Goal: Contribute content: Contribute content

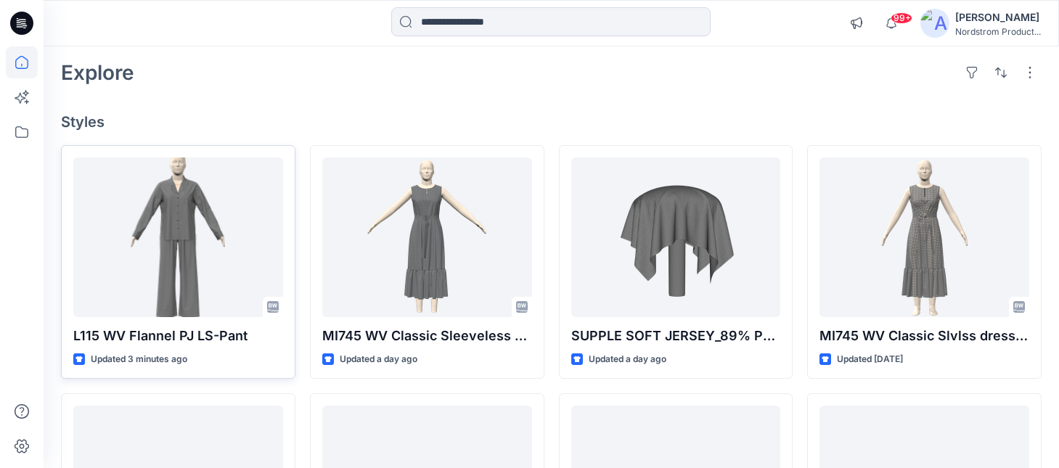
scroll to position [87, 0]
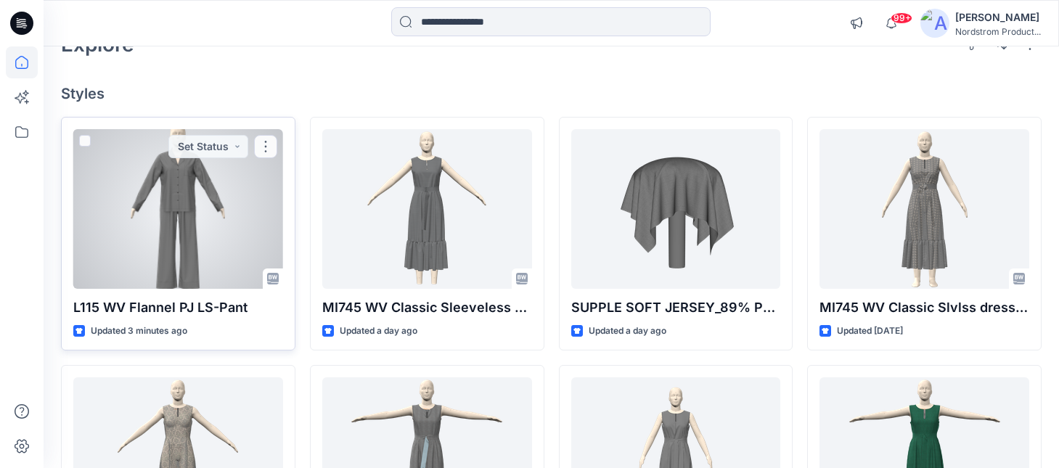
click at [205, 274] on div at bounding box center [178, 209] width 210 height 160
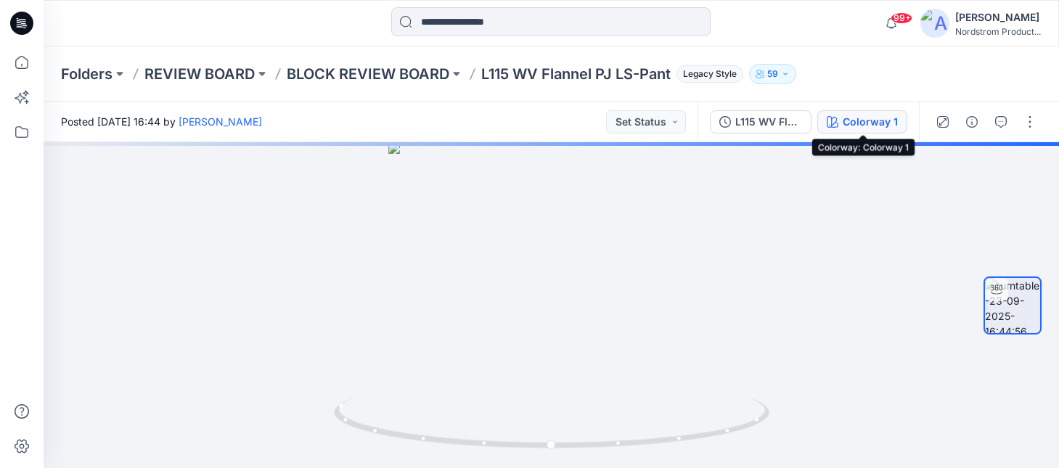
click at [853, 115] on div "Colorway 1" at bounding box center [870, 122] width 55 height 16
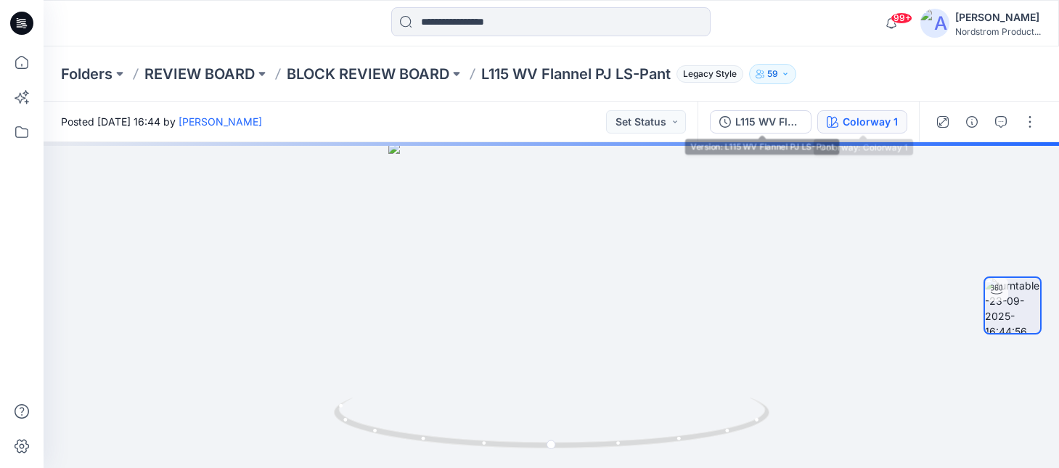
click at [838, 123] on icon "button" at bounding box center [833, 122] width 12 height 12
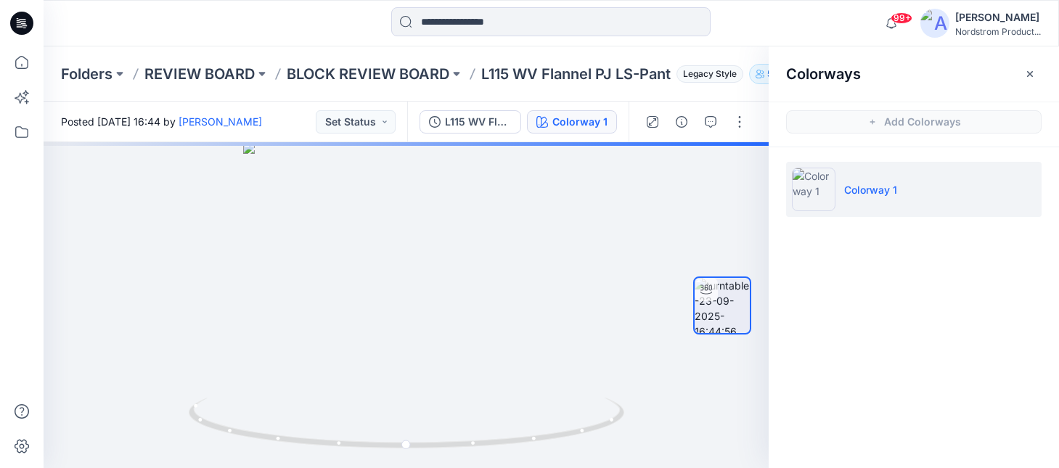
click at [228, 31] on div at bounding box center [171, 23] width 254 height 32
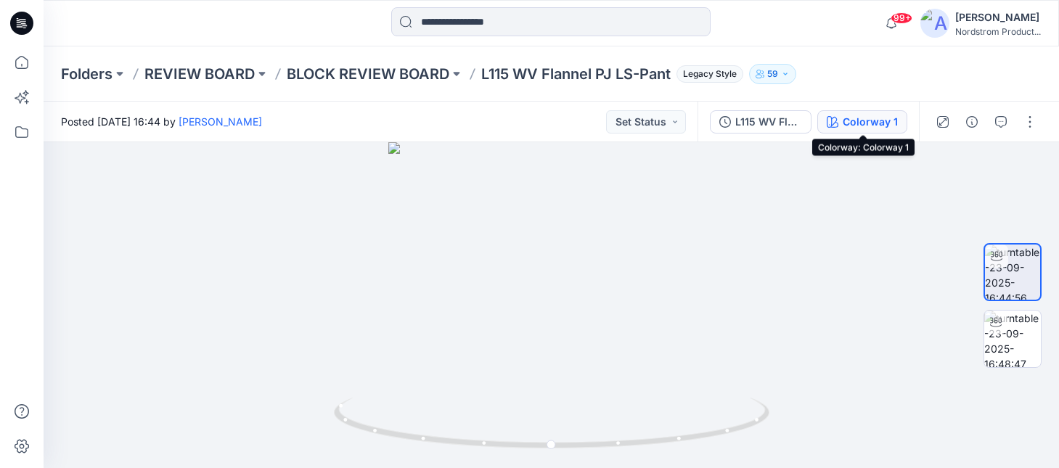
click at [873, 123] on div "Colorway 1" at bounding box center [870, 122] width 55 height 16
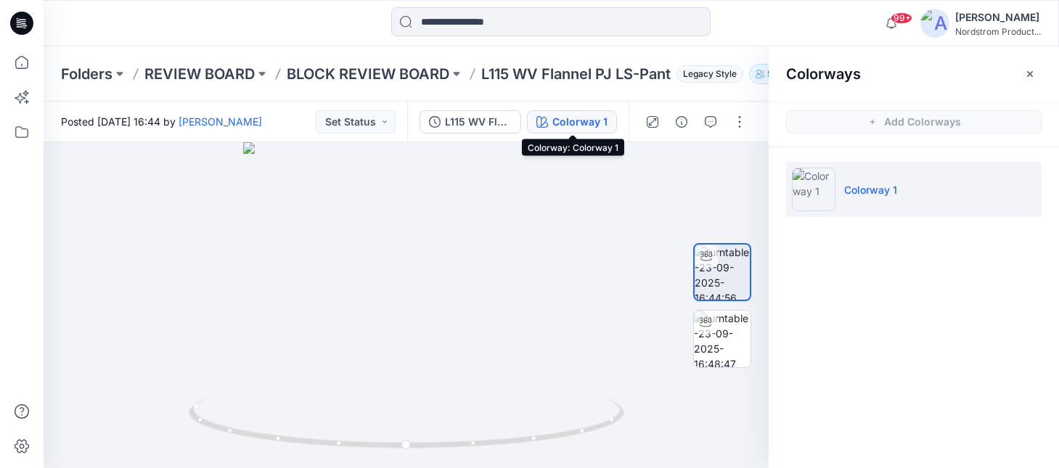
click at [584, 125] on div "Colorway 1" at bounding box center [579, 122] width 55 height 16
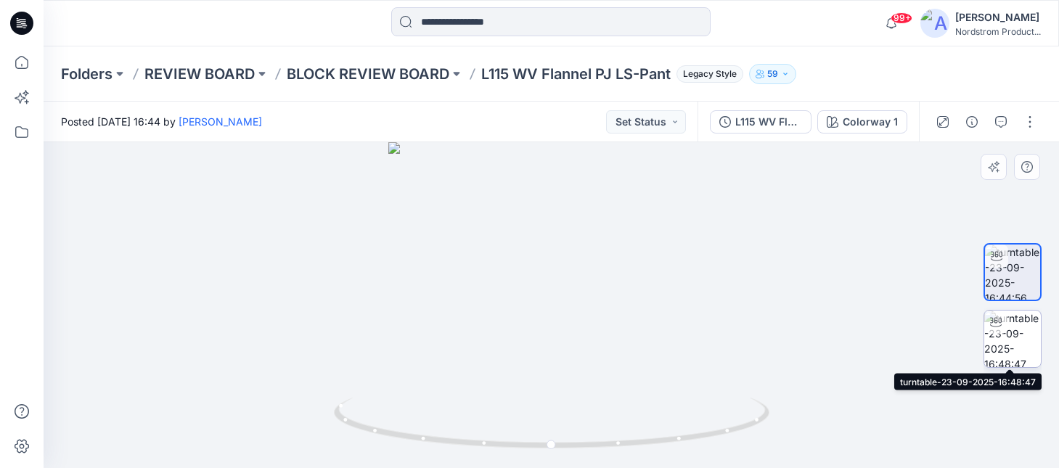
click at [1015, 357] on img at bounding box center [1012, 339] width 57 height 57
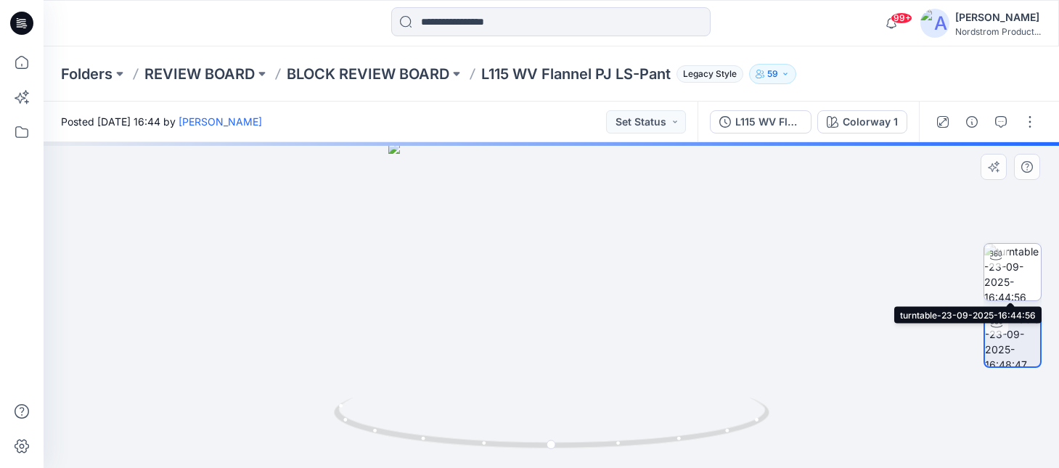
click at [1021, 274] on img at bounding box center [1012, 272] width 57 height 57
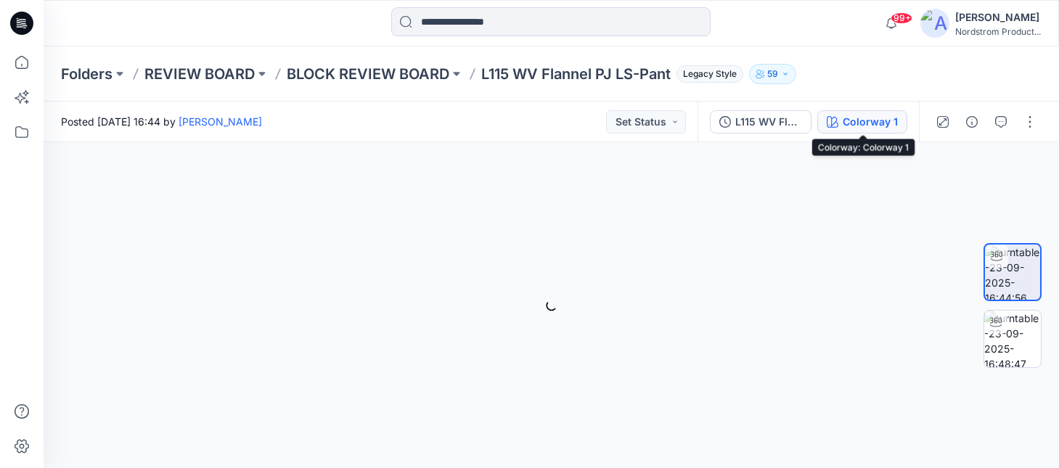
click at [848, 114] on div "Colorway 1" at bounding box center [870, 122] width 55 height 16
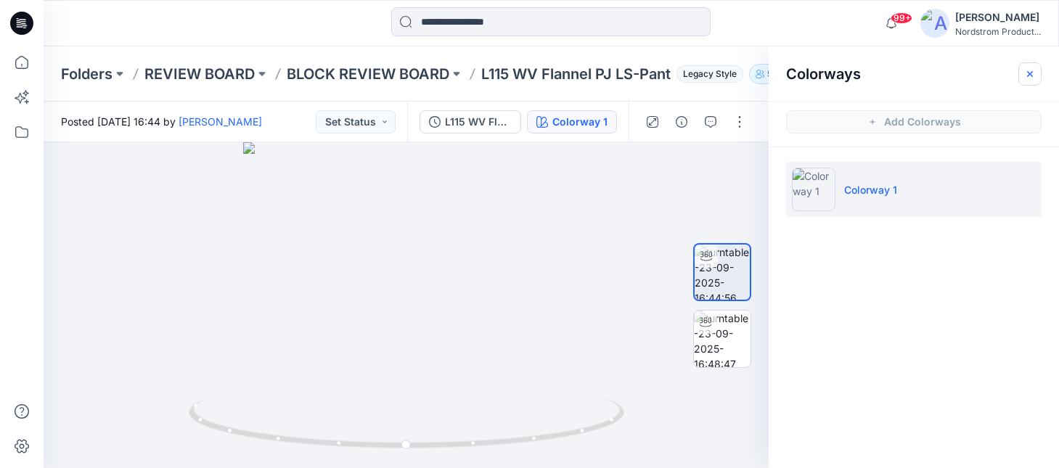
click at [1023, 63] on button "button" at bounding box center [1030, 73] width 23 height 23
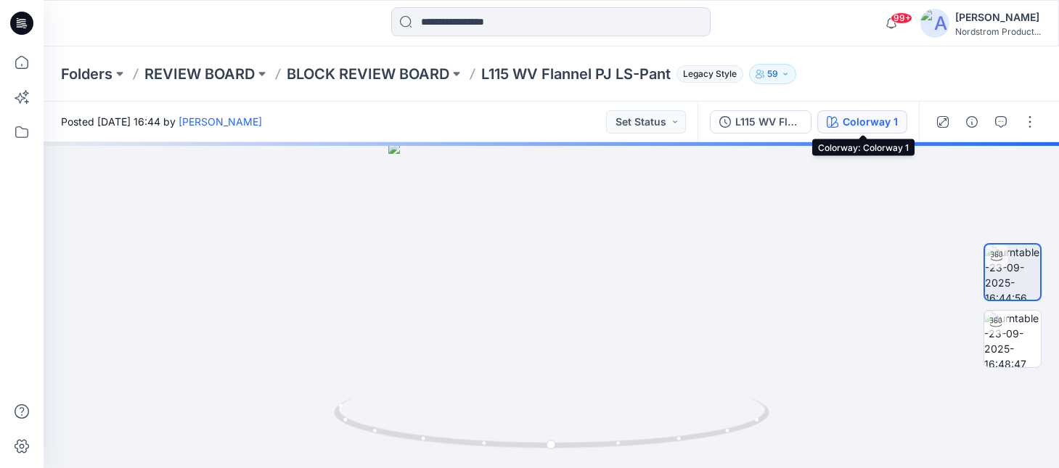
click at [866, 116] on div "Colorway 1" at bounding box center [870, 122] width 55 height 16
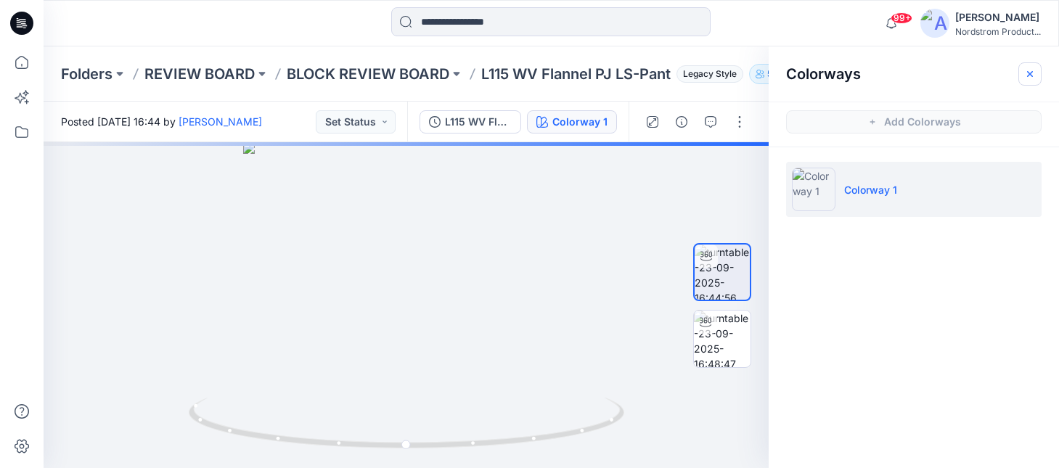
click at [1039, 70] on button "button" at bounding box center [1030, 73] width 23 height 23
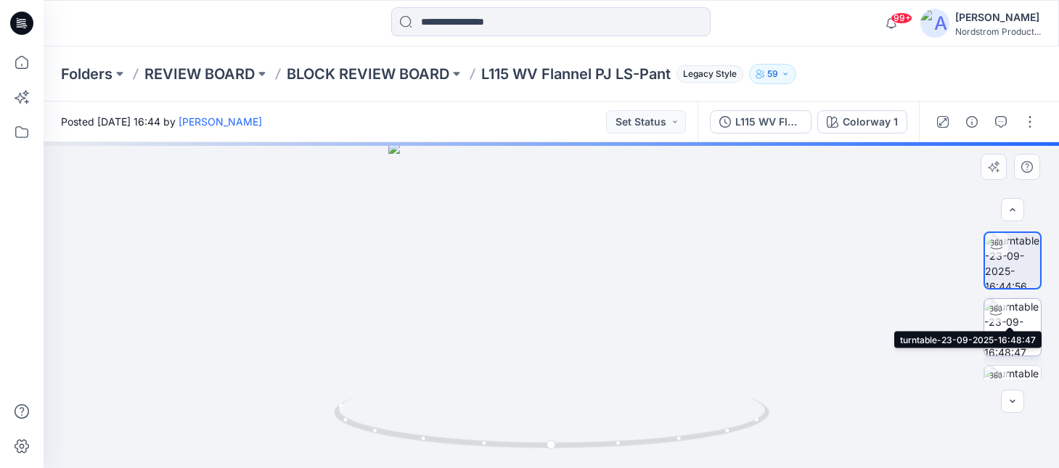
scroll to position [44, 0]
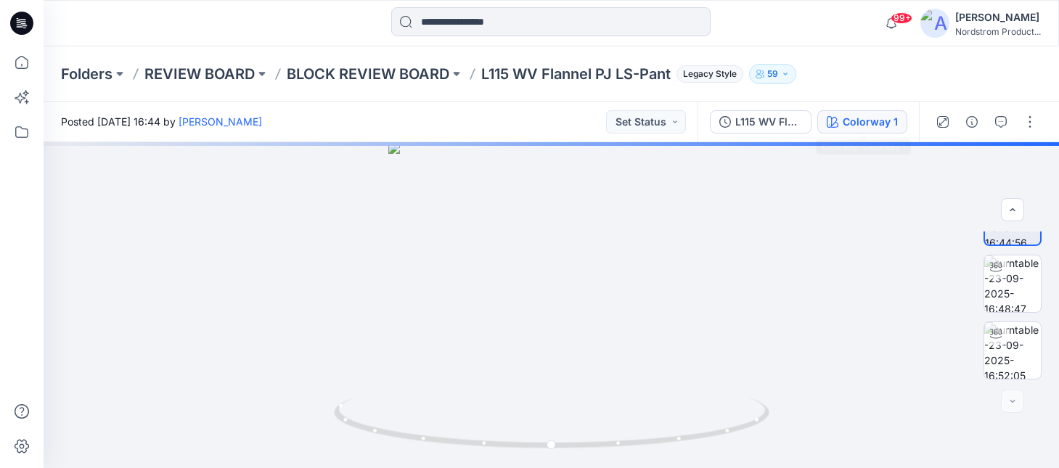
click at [860, 124] on div "Colorway 1" at bounding box center [870, 122] width 55 height 16
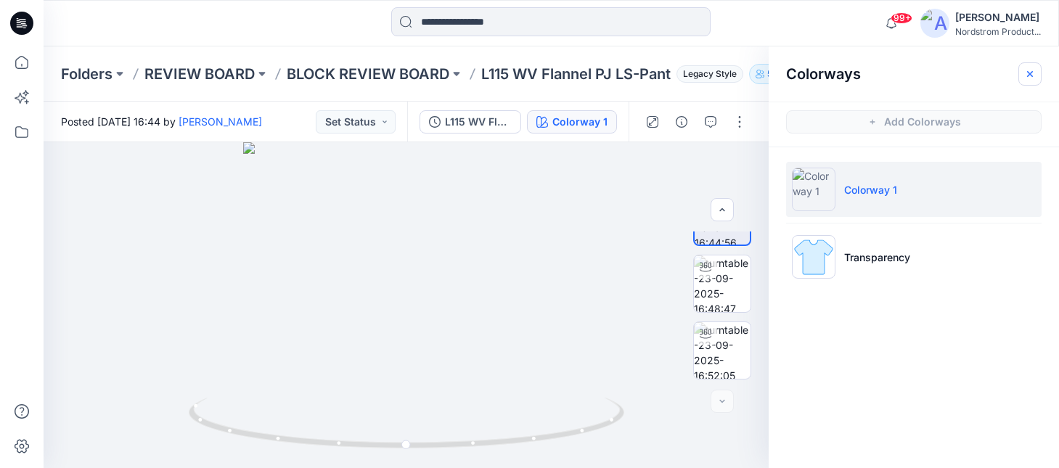
click at [1035, 68] on icon "button" at bounding box center [1030, 74] width 12 height 12
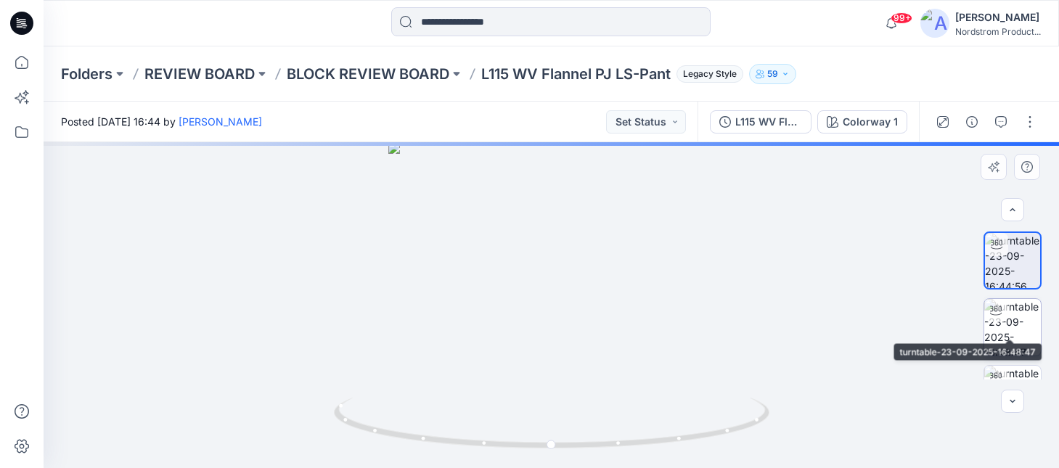
scroll to position [44, 0]
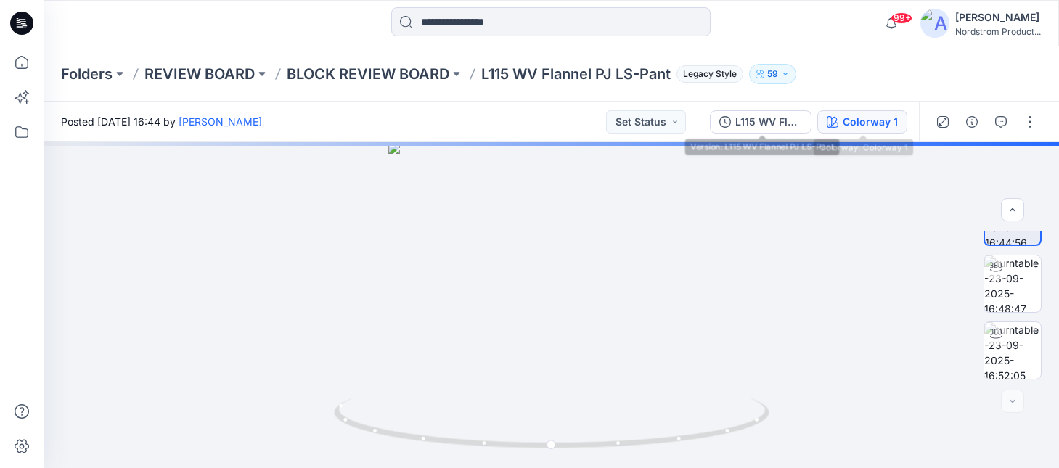
click at [836, 116] on icon "button" at bounding box center [833, 122] width 12 height 12
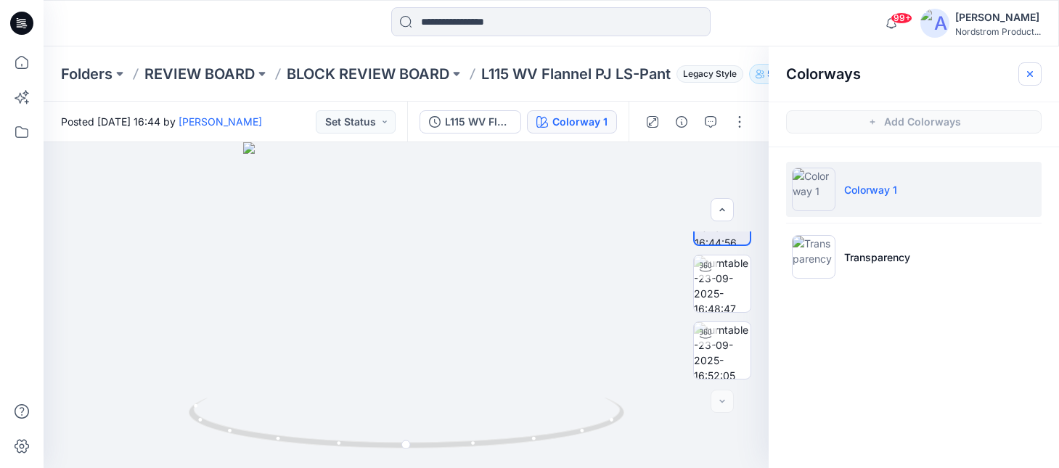
click at [1035, 64] on button "button" at bounding box center [1030, 73] width 23 height 23
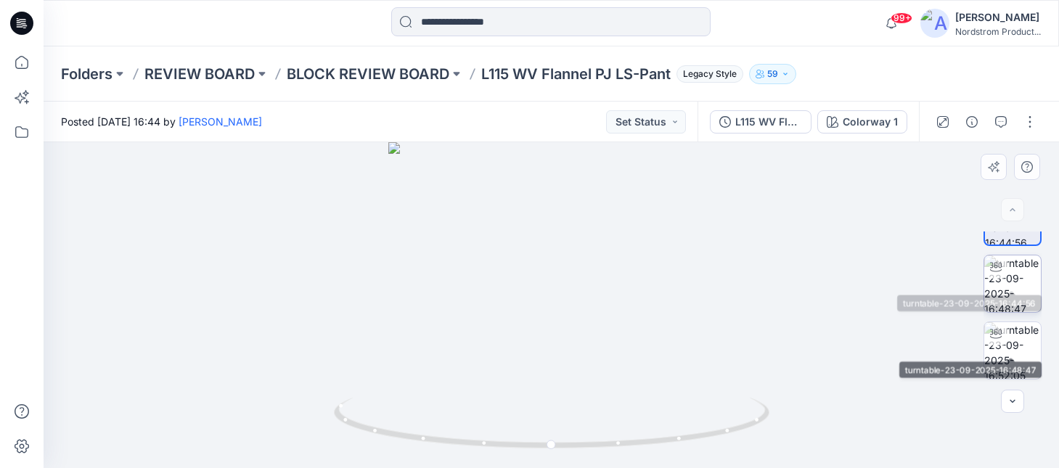
scroll to position [0, 0]
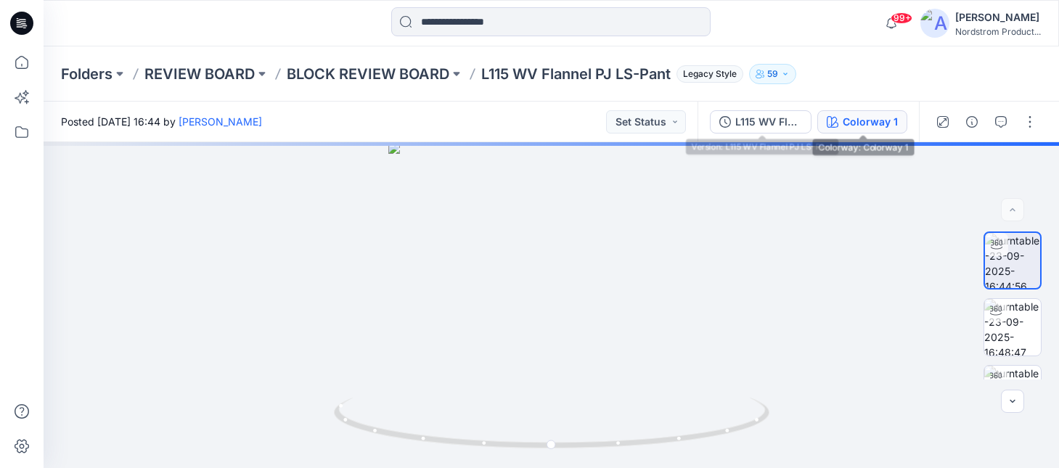
click at [852, 118] on div "Colorway 1" at bounding box center [870, 122] width 55 height 16
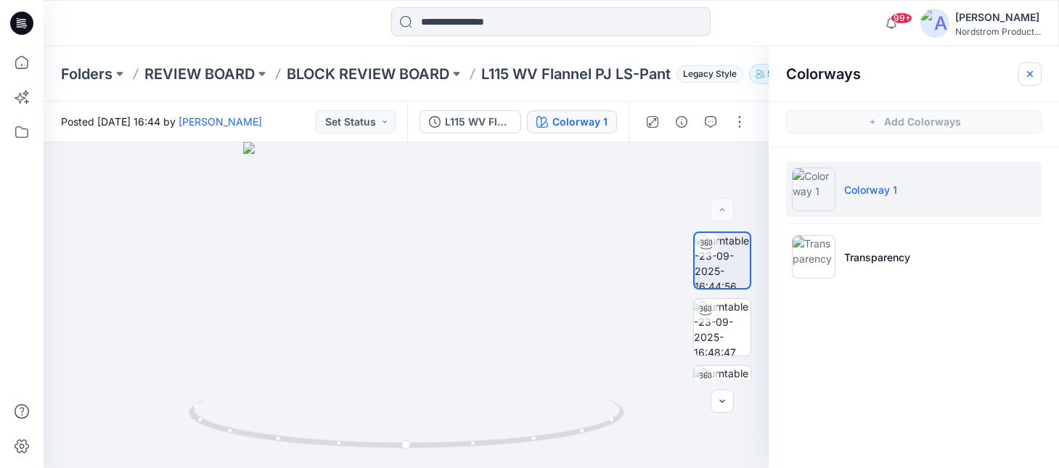
click at [1037, 70] on button "button" at bounding box center [1030, 73] width 23 height 23
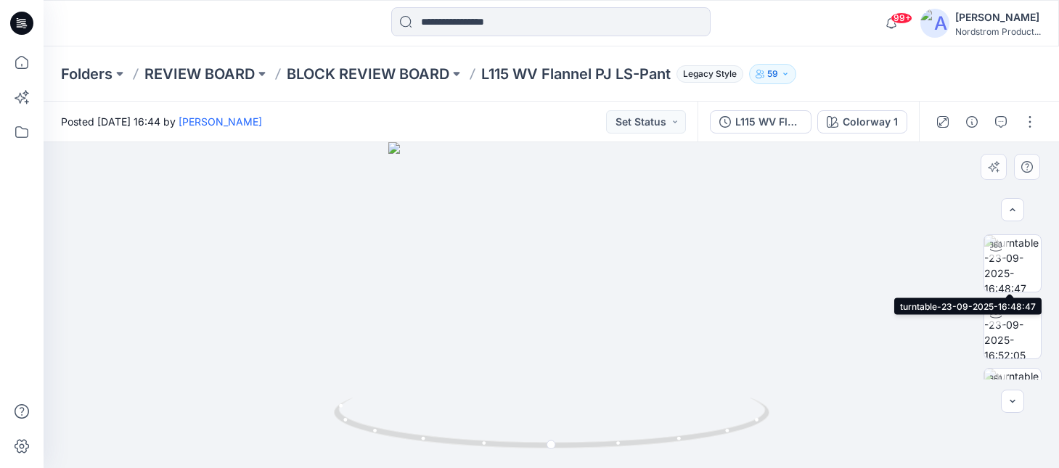
scroll to position [110, 0]
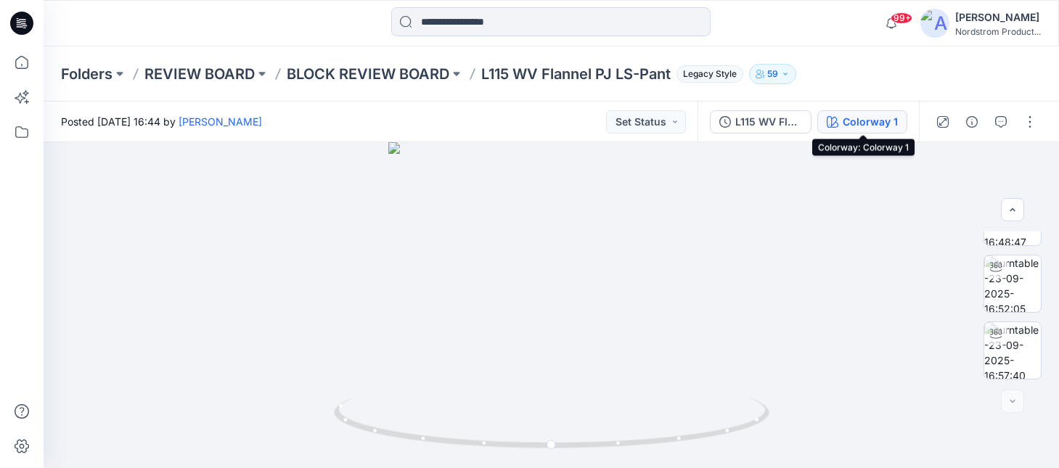
click at [880, 129] on div "Colorway 1" at bounding box center [870, 122] width 55 height 16
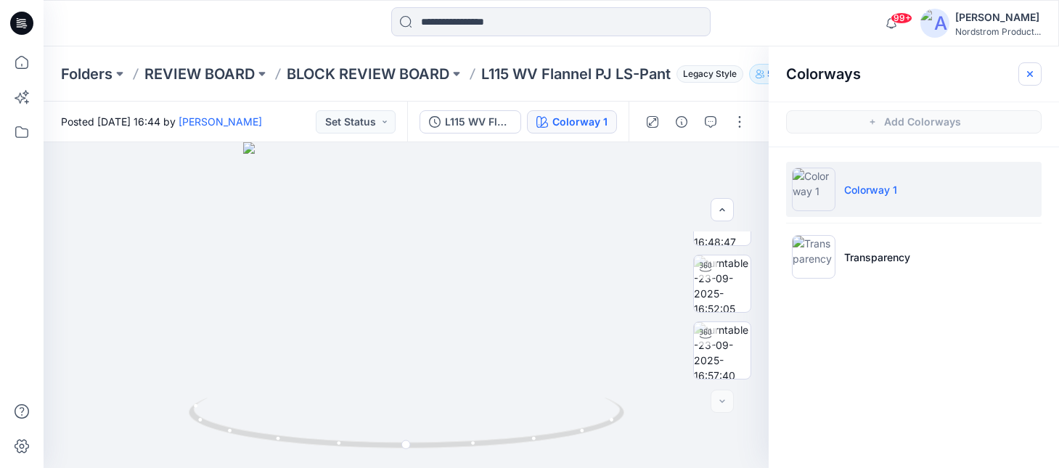
click at [1027, 68] on icon "button" at bounding box center [1030, 74] width 12 height 12
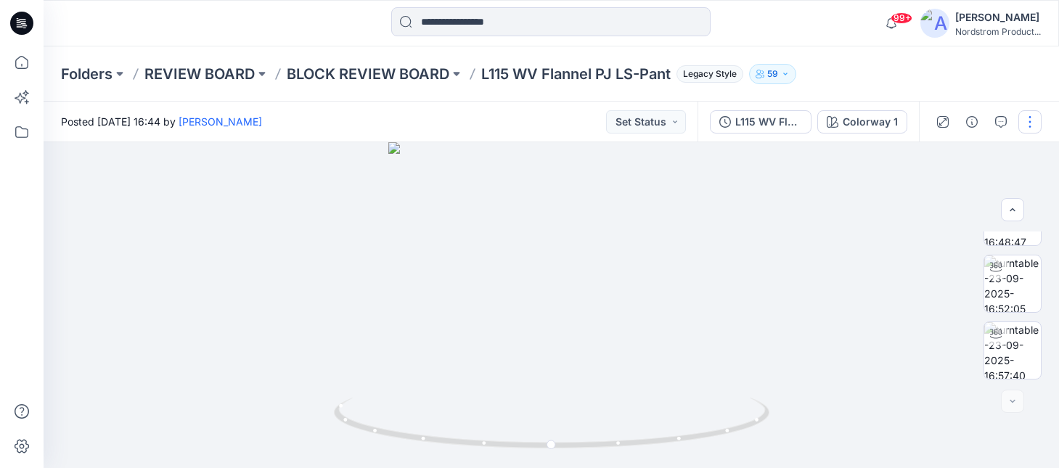
click at [1032, 123] on button "button" at bounding box center [1030, 121] width 23 height 23
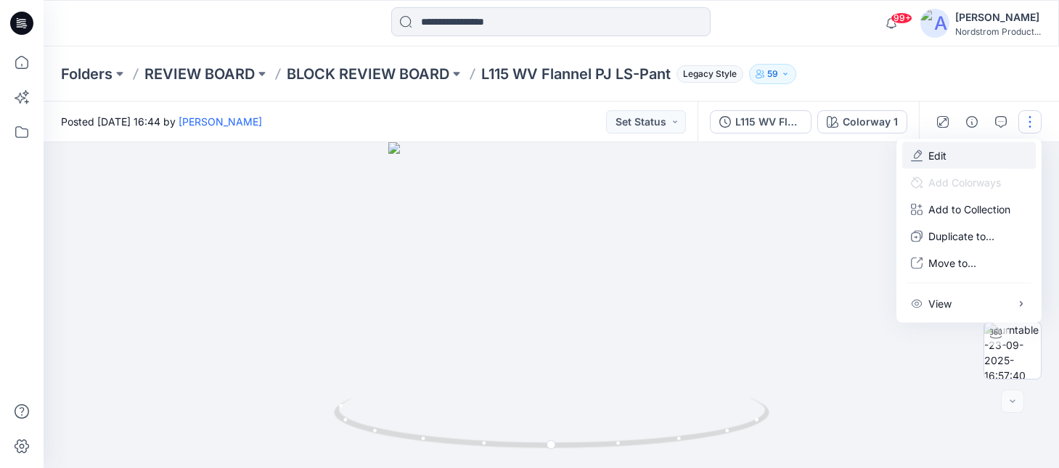
click at [947, 154] on button "Edit" at bounding box center [969, 155] width 134 height 27
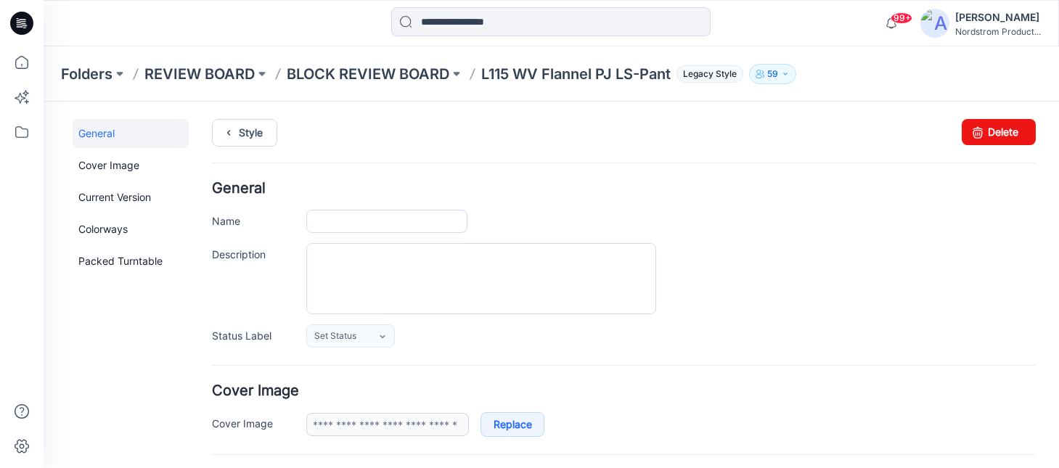
type input "**********"
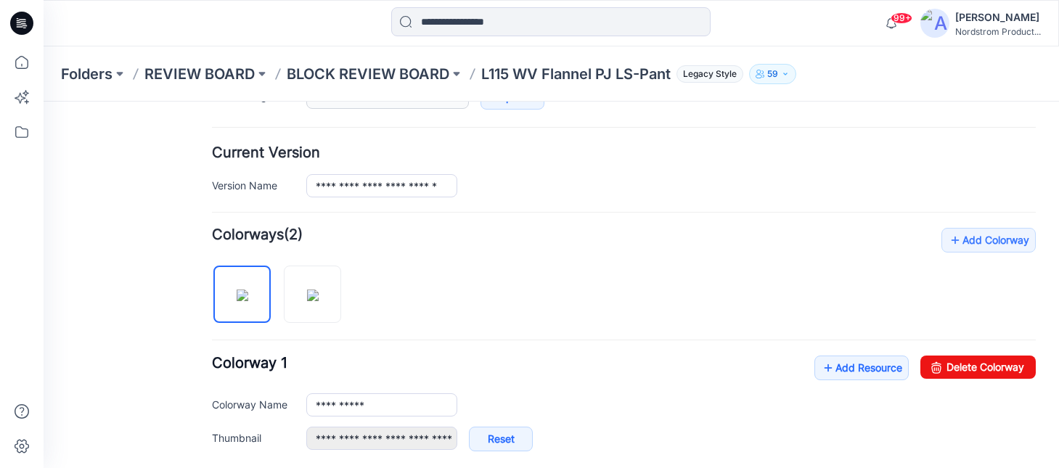
scroll to position [436, 0]
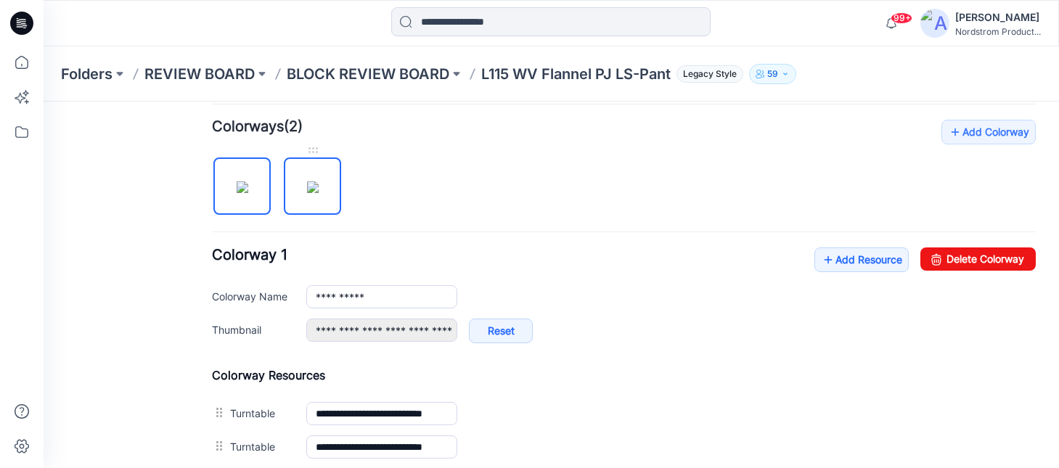
click at [319, 193] on img at bounding box center [313, 187] width 12 height 12
type input "**********"
click at [237, 186] on img at bounding box center [243, 187] width 12 height 12
type input "**********"
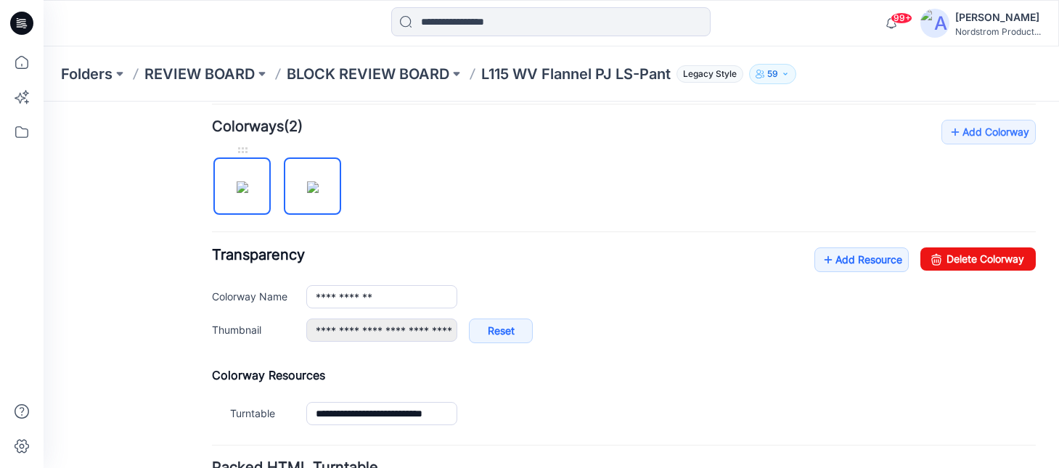
type input "**********"
click at [309, 181] on img at bounding box center [313, 187] width 12 height 12
type input "**********"
click at [237, 189] on img at bounding box center [243, 187] width 12 height 12
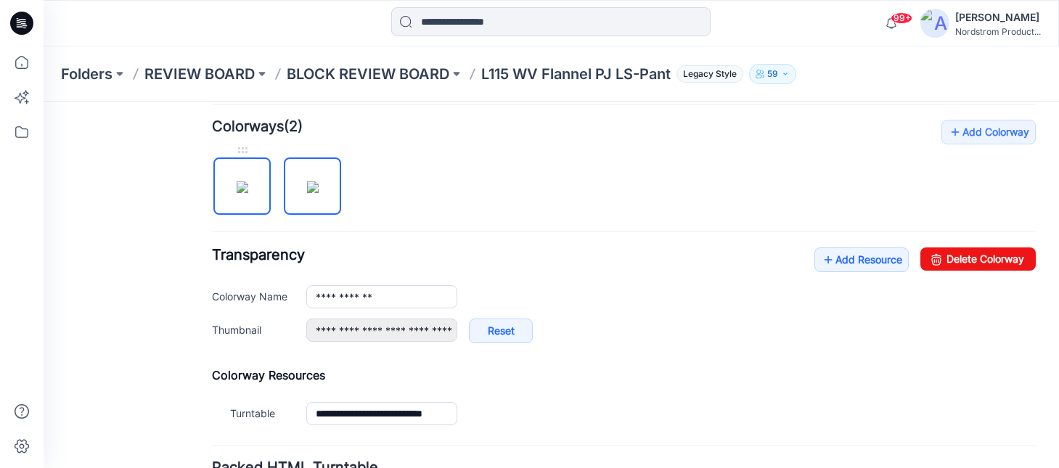
type input "**********"
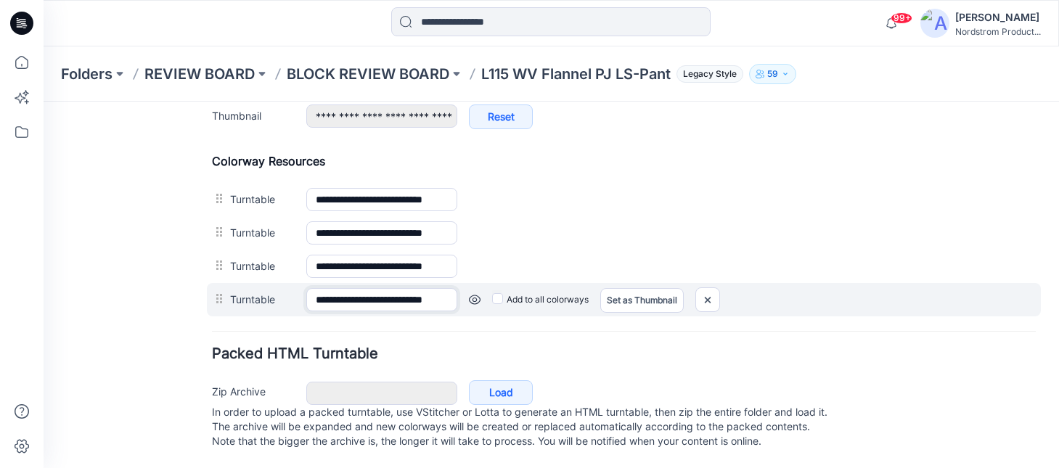
scroll to position [0, 12]
drag, startPoint x: 410, startPoint y: 302, endPoint x: 481, endPoint y: 301, distance: 70.4
click at [481, 301] on div "**********" at bounding box center [624, 299] width 834 height 33
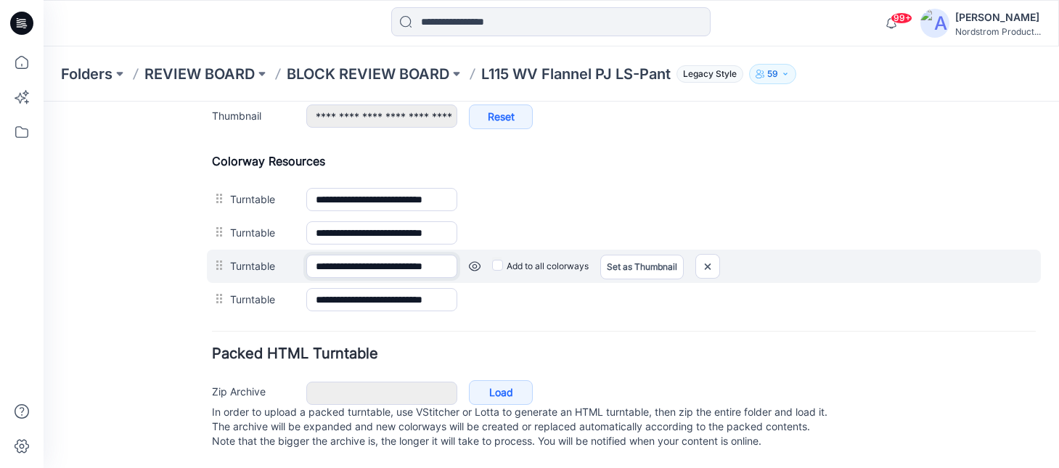
scroll to position [0, 12]
drag, startPoint x: 432, startPoint y: 264, endPoint x: 491, endPoint y: 261, distance: 58.9
click at [491, 261] on div "**********" at bounding box center [624, 266] width 834 height 33
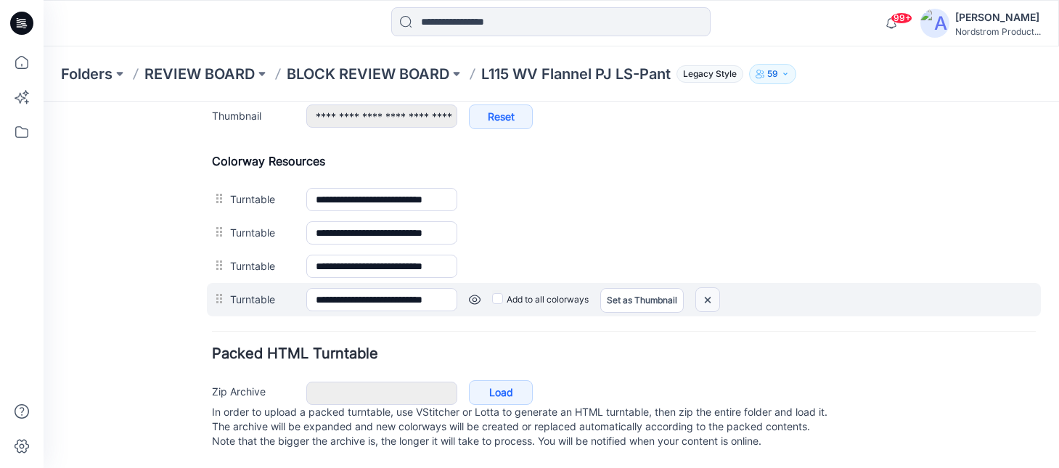
scroll to position [0, 0]
click at [717, 300] on img at bounding box center [707, 300] width 23 height 24
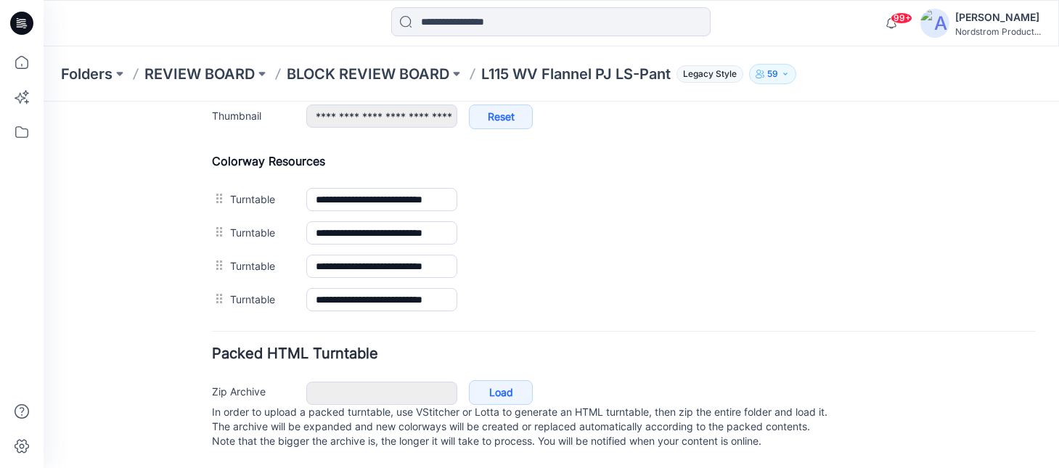
scroll to position [632, 0]
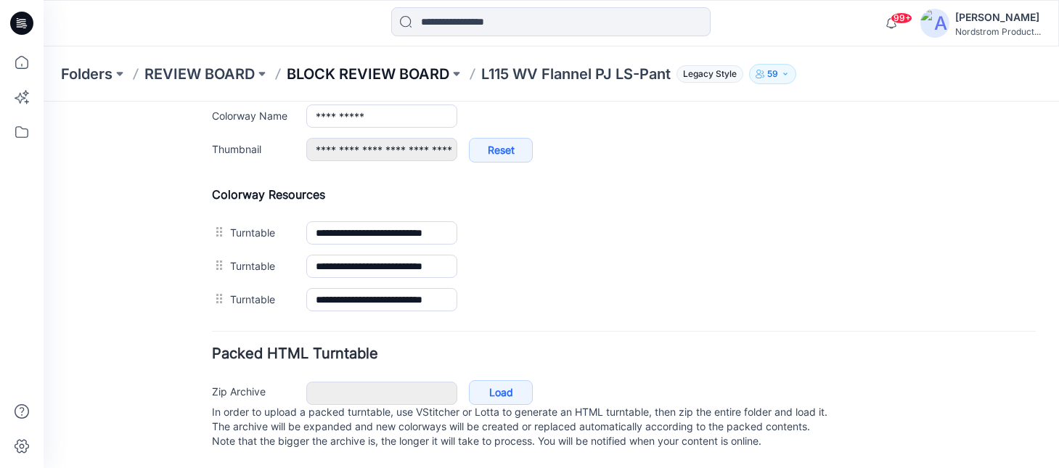
click at [428, 70] on p "BLOCK REVIEW BOARD" at bounding box center [368, 74] width 163 height 20
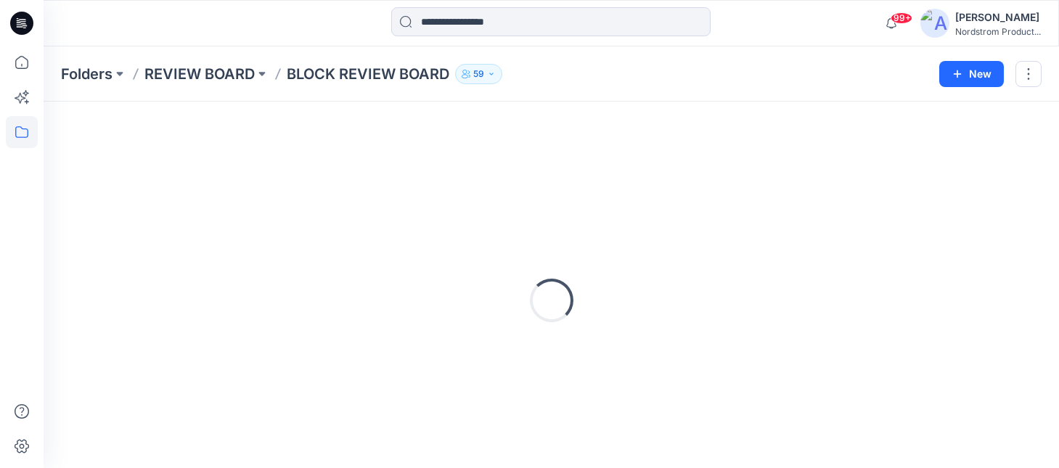
scroll to position [7, 0]
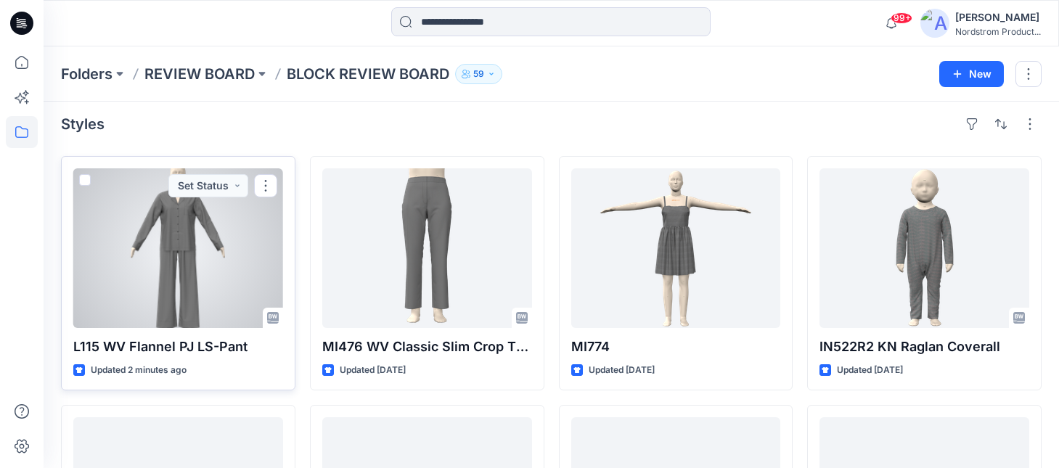
click at [184, 269] on div at bounding box center [178, 248] width 210 height 160
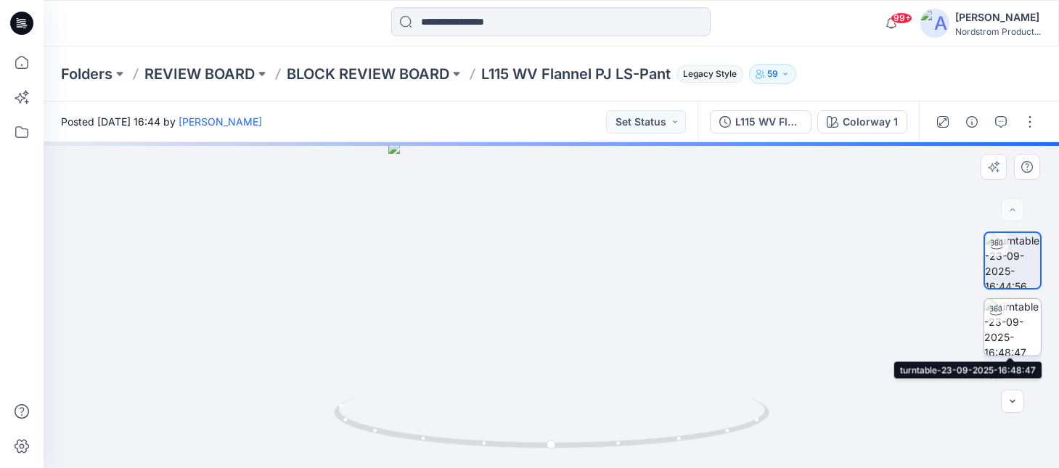
scroll to position [44, 0]
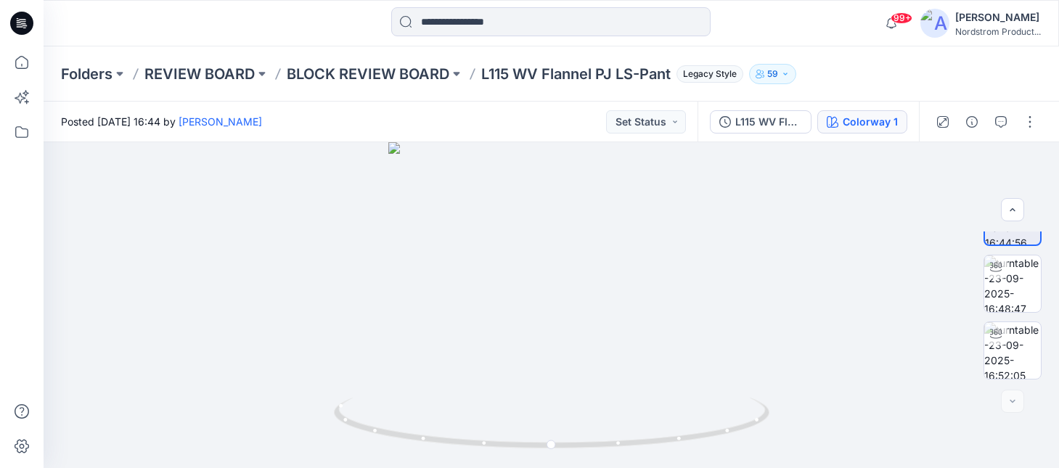
click at [876, 116] on div "Colorway 1" at bounding box center [870, 122] width 55 height 16
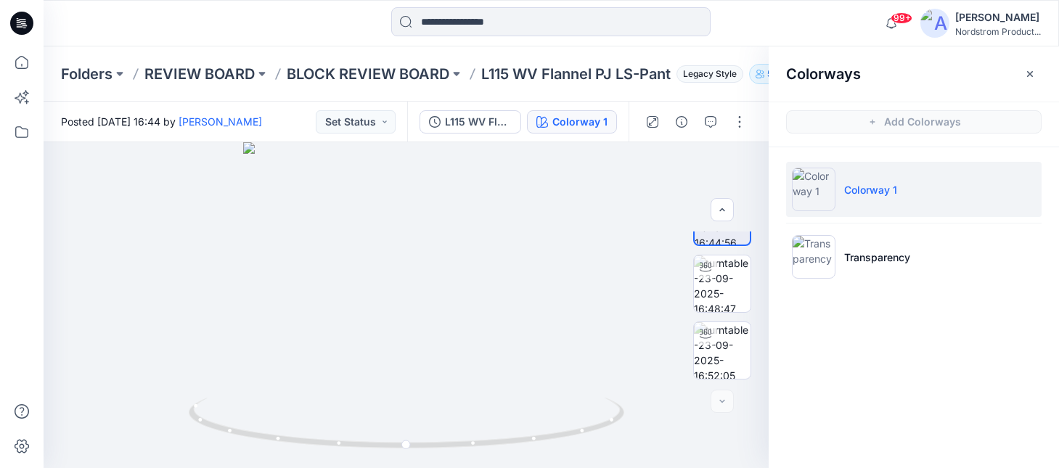
click at [775, 12] on div at bounding box center [551, 23] width 507 height 32
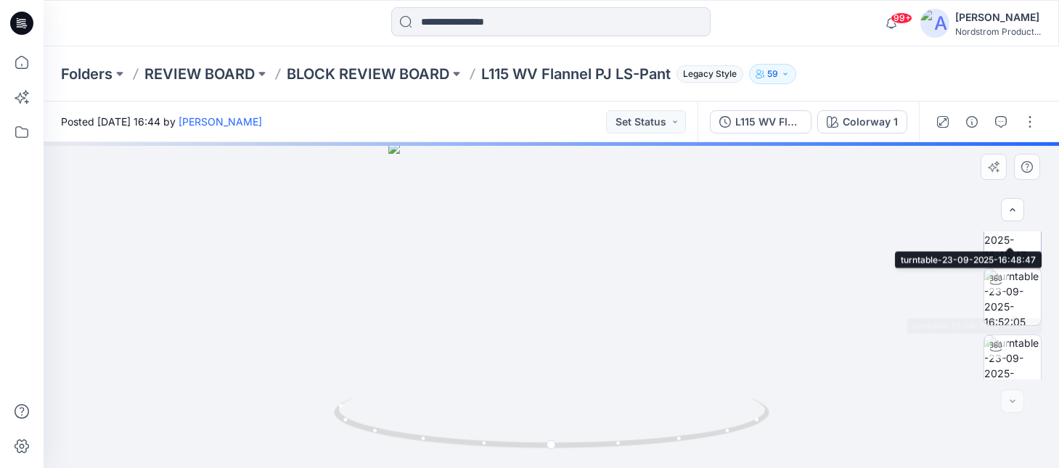
scroll to position [110, 0]
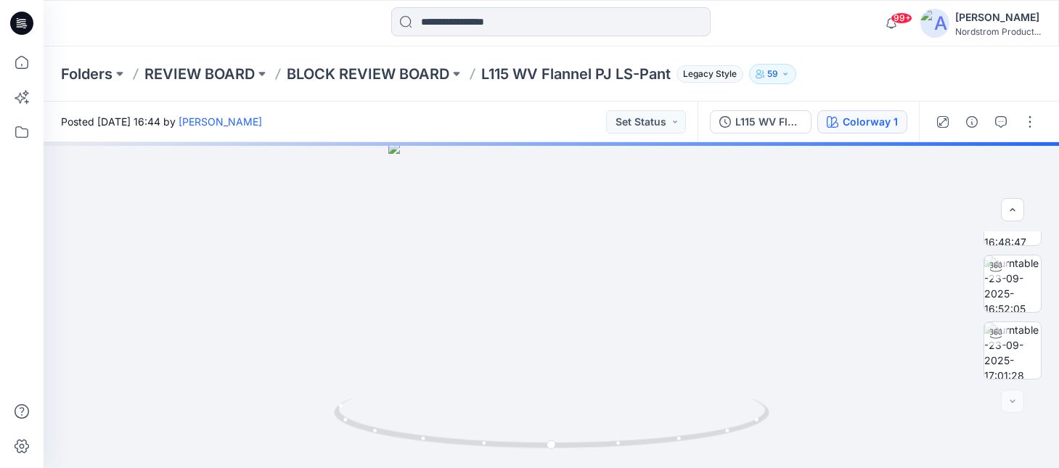
click at [845, 112] on button "Colorway 1" at bounding box center [862, 121] width 90 height 23
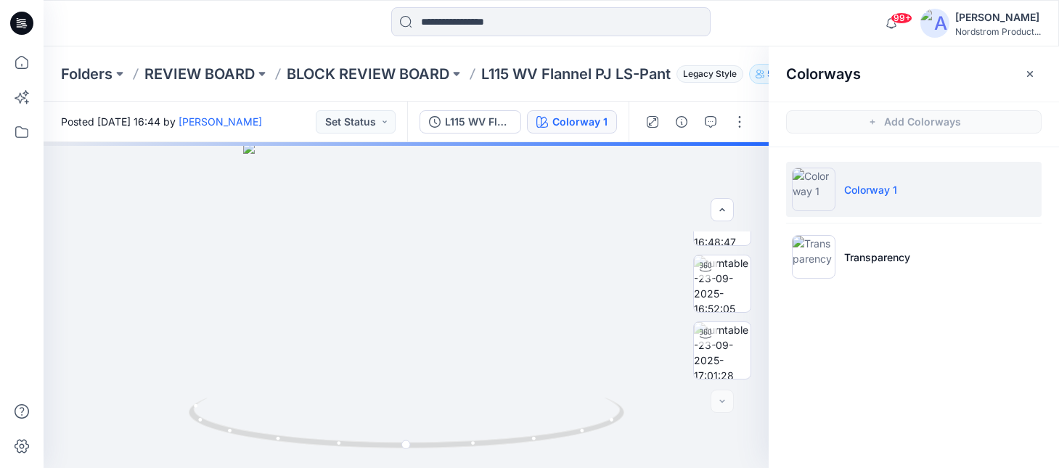
click at [1034, 65] on button "button" at bounding box center [1030, 73] width 23 height 23
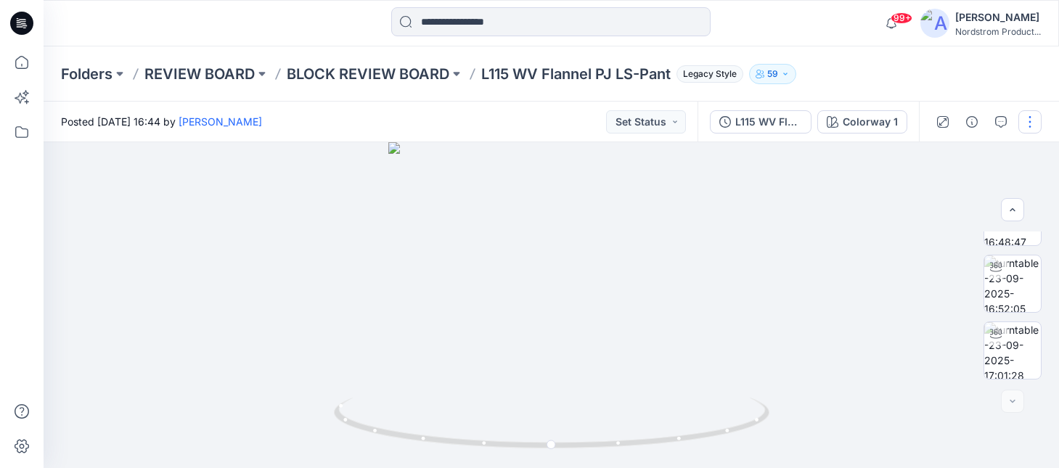
click at [1035, 117] on button "button" at bounding box center [1030, 121] width 23 height 23
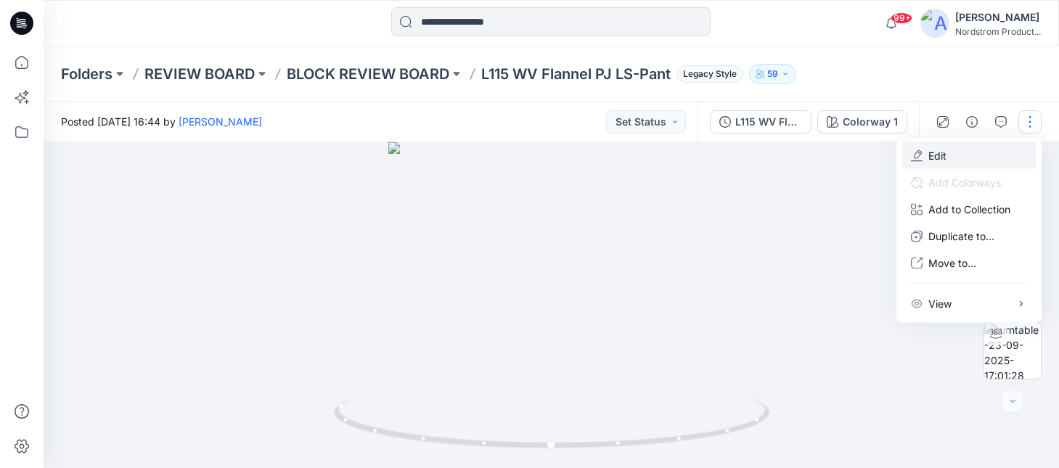
click at [942, 163] on button "Edit" at bounding box center [969, 155] width 134 height 27
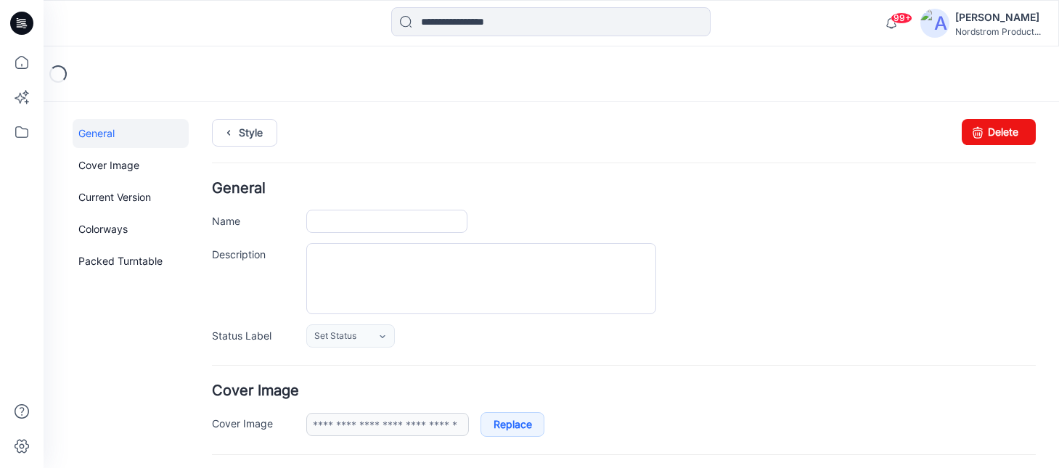
type input "**********"
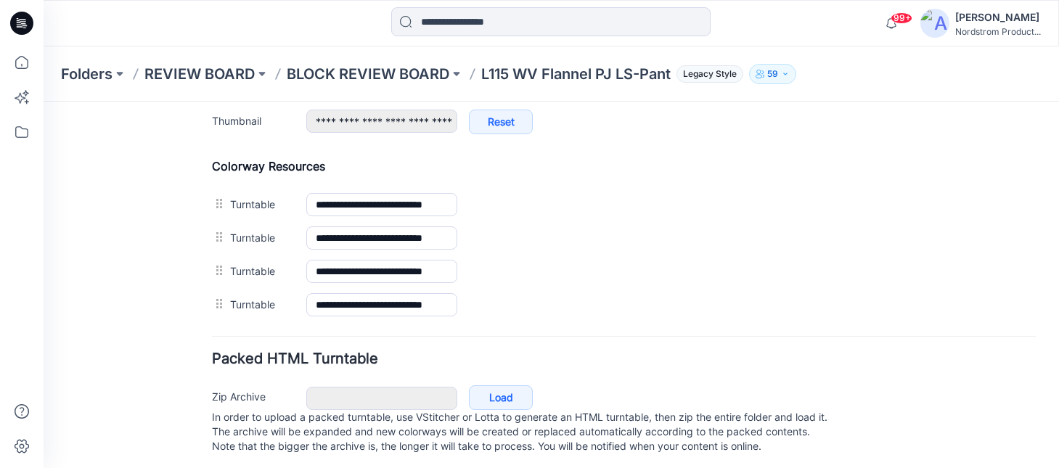
scroll to position [665, 0]
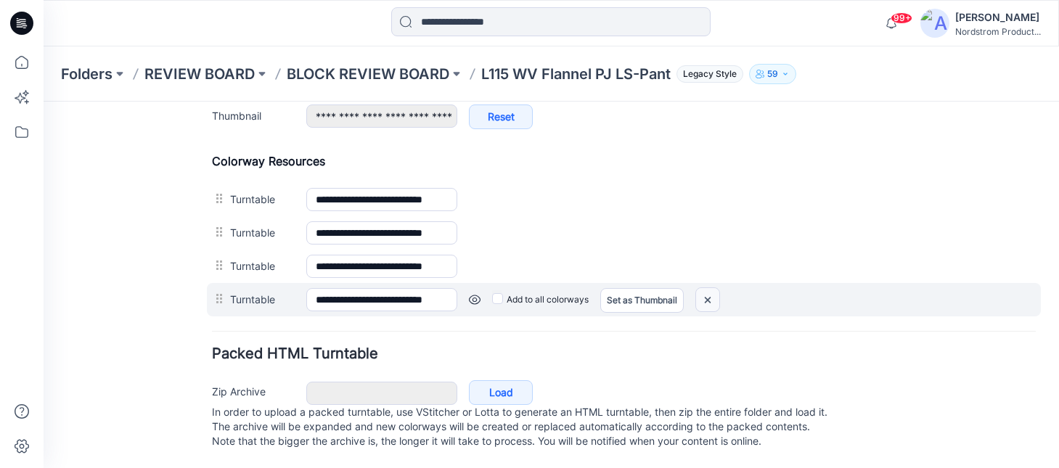
click at [714, 288] on img at bounding box center [707, 300] width 23 height 24
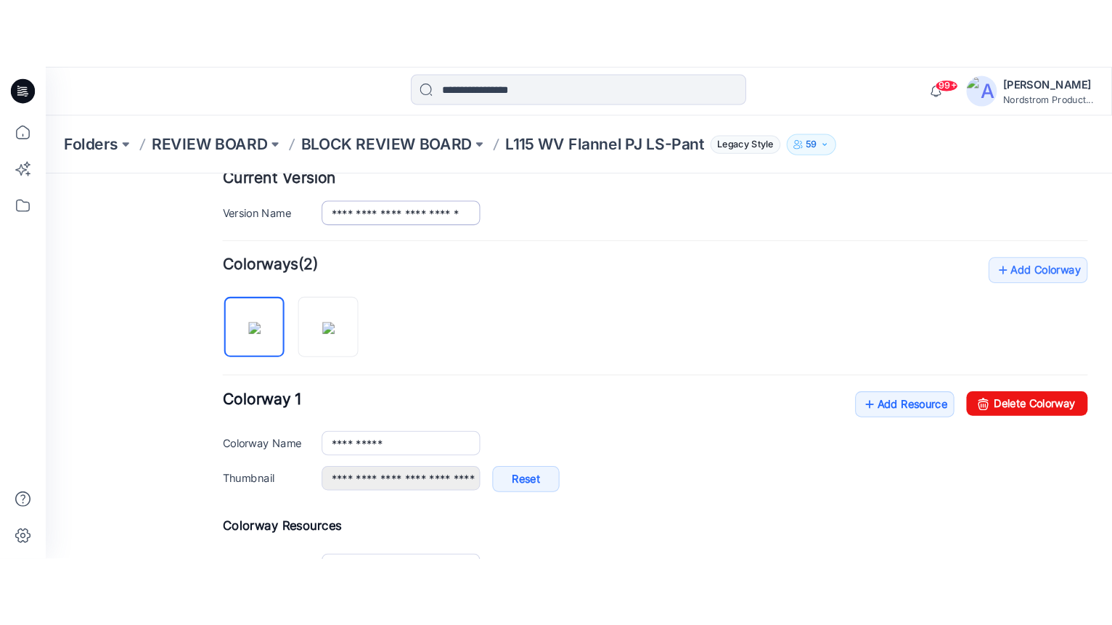
scroll to position [371, 0]
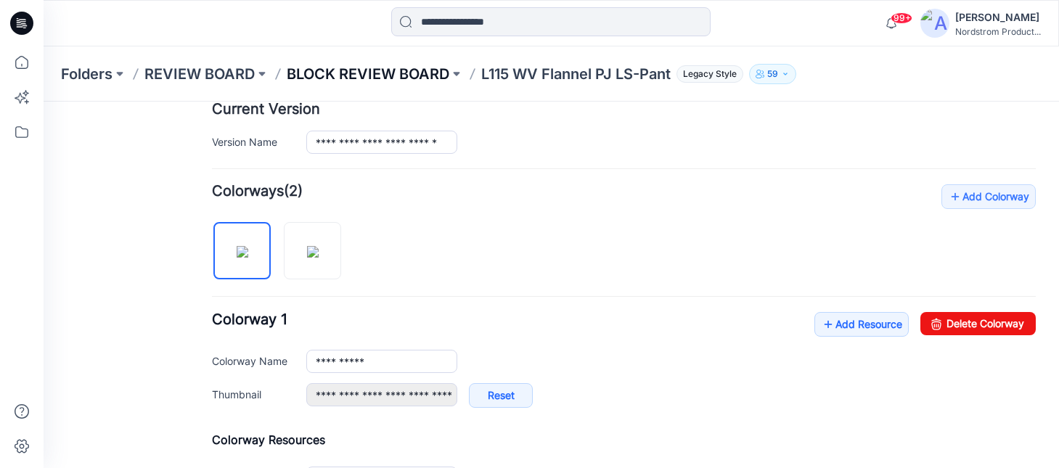
click at [396, 67] on p "BLOCK REVIEW BOARD" at bounding box center [368, 74] width 163 height 20
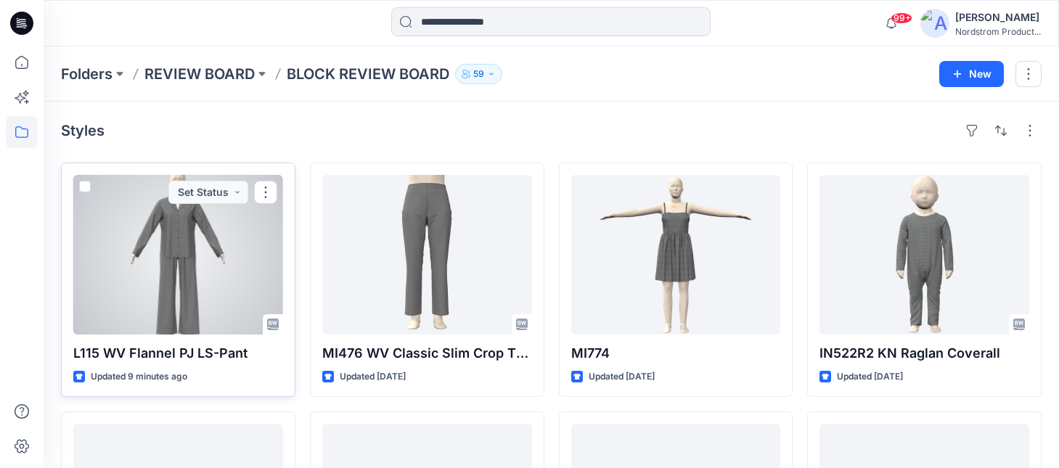
click at [171, 283] on div at bounding box center [178, 255] width 210 height 160
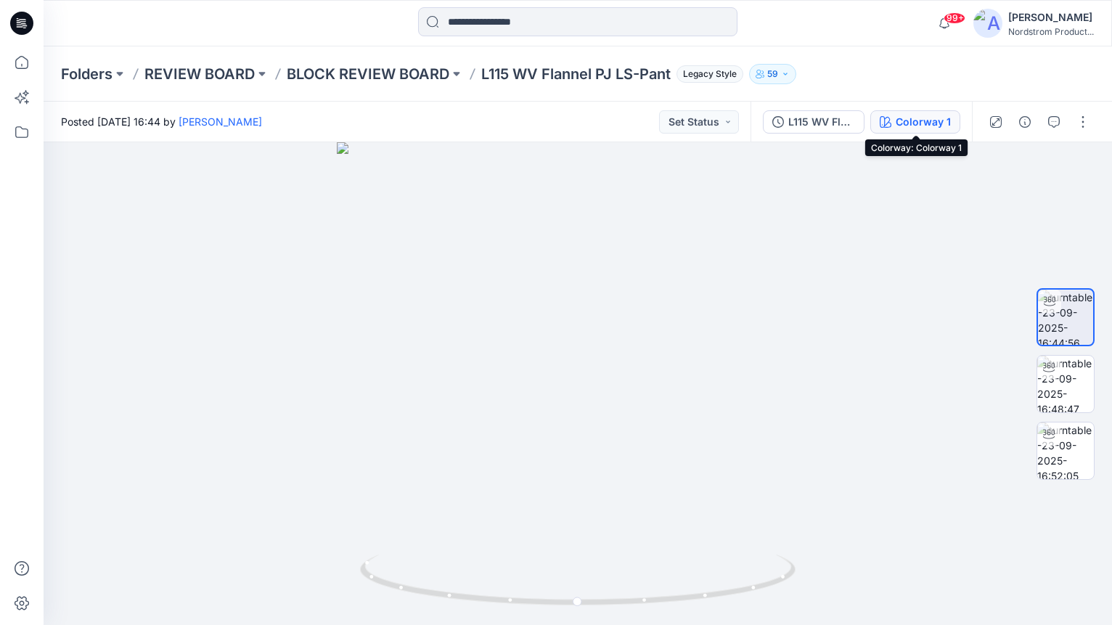
click at [917, 121] on div "Colorway 1" at bounding box center [923, 122] width 55 height 16
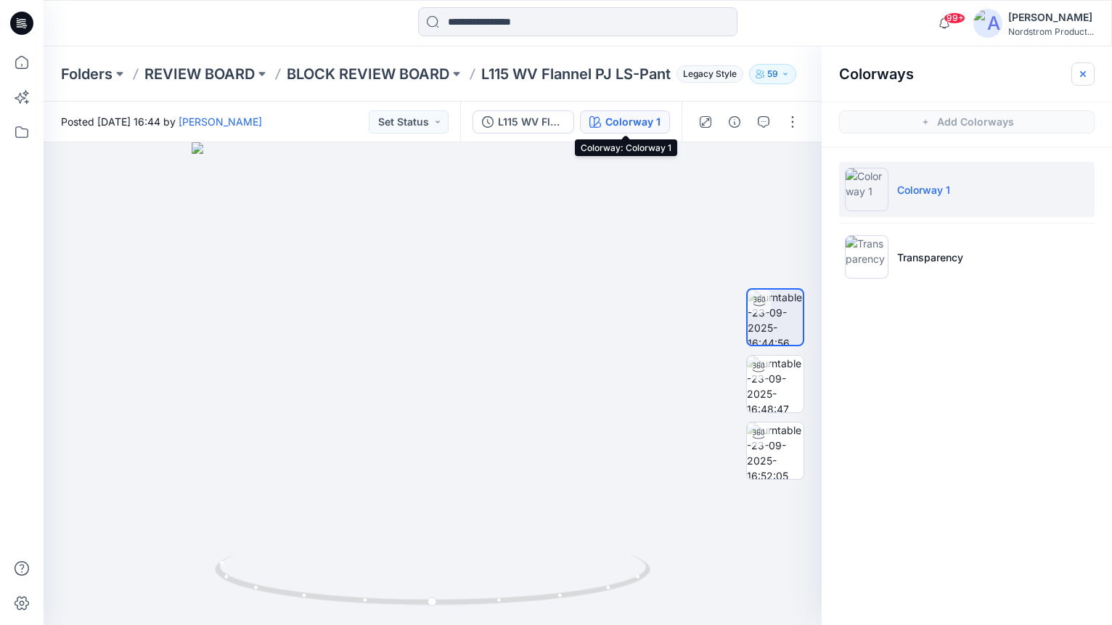
click at [1058, 73] on icon "button" at bounding box center [1083, 73] width 6 height 6
